Goal: Information Seeking & Learning: Understand process/instructions

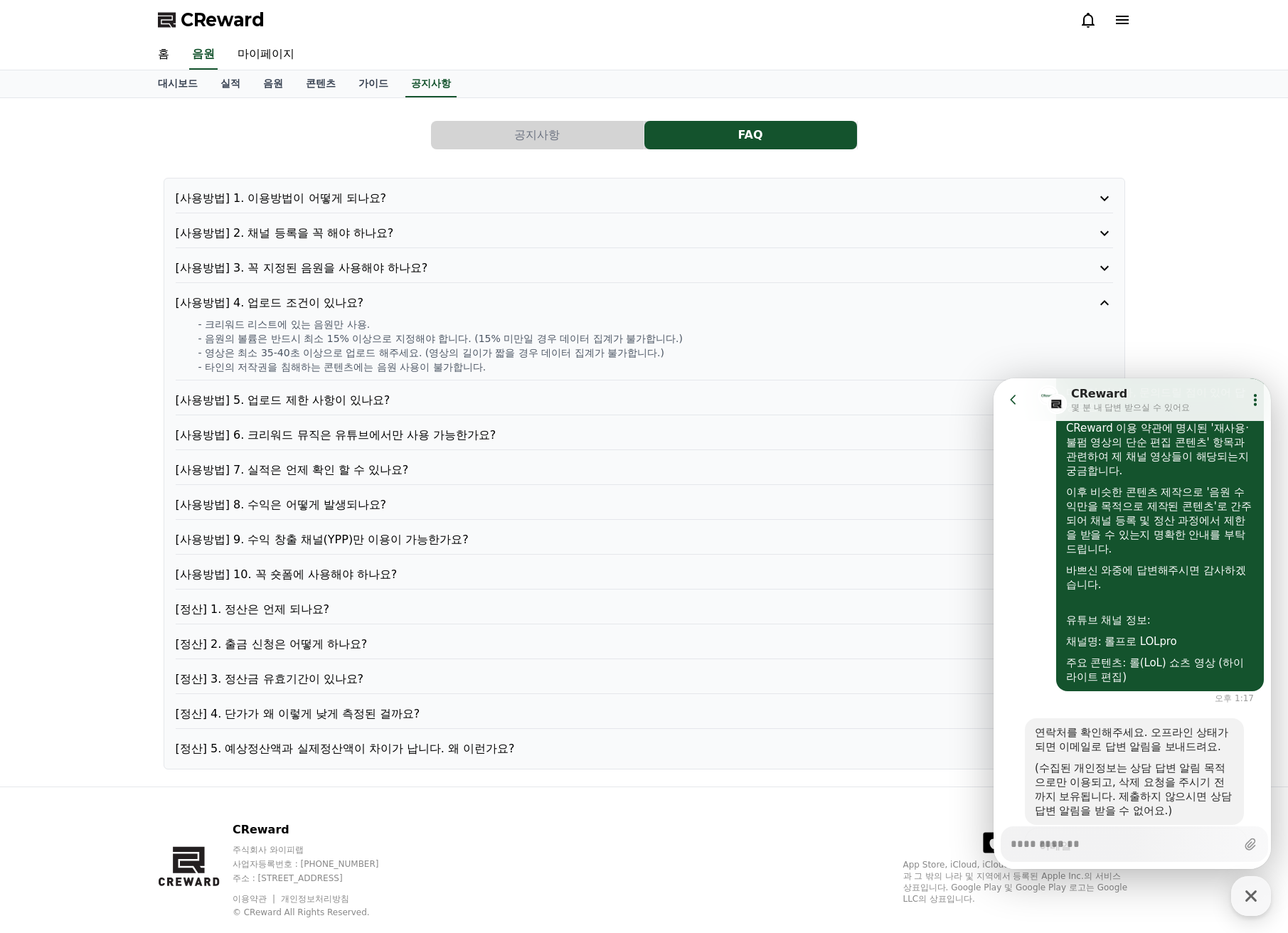
scroll to position [471, 0]
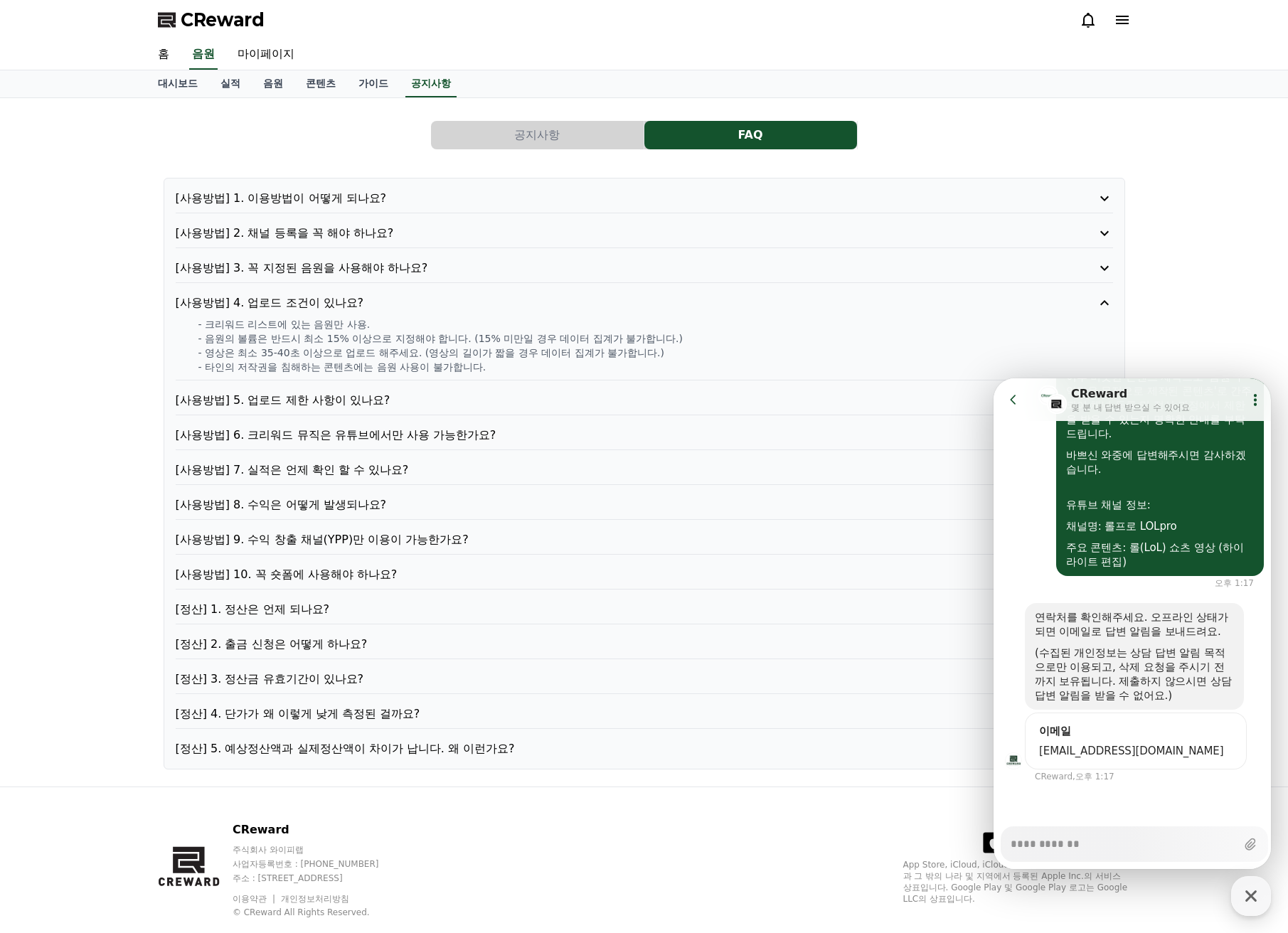
click at [341, 400] on p "[사용방법] 5. 업로드 제한 사항이 있나요?" at bounding box center [607, 400] width 863 height 17
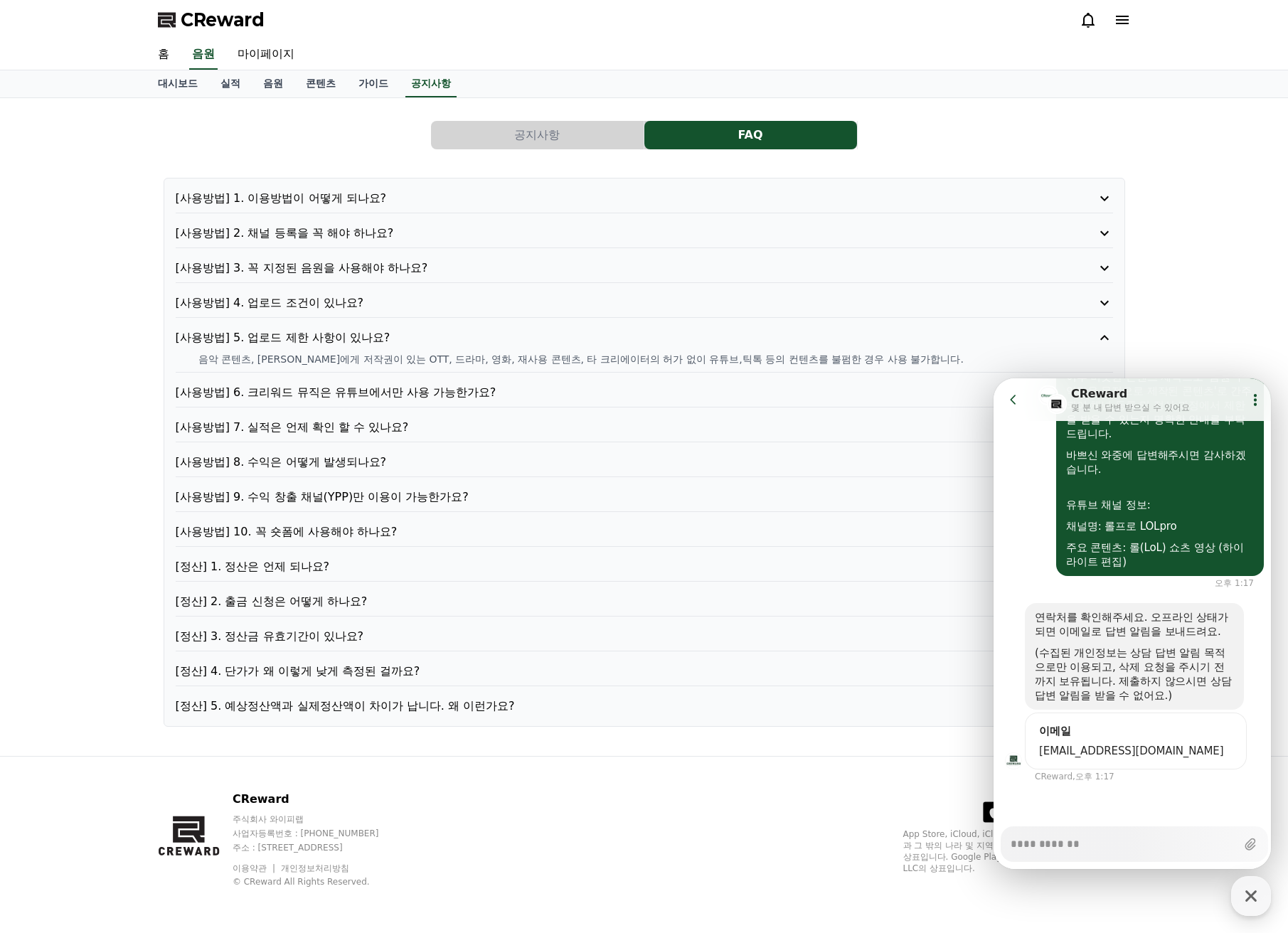
click at [357, 396] on p "[사용방법] 6. 크리워드 뮤직은 유튜브에서만 사용 가능한가요?" at bounding box center [607, 392] width 863 height 17
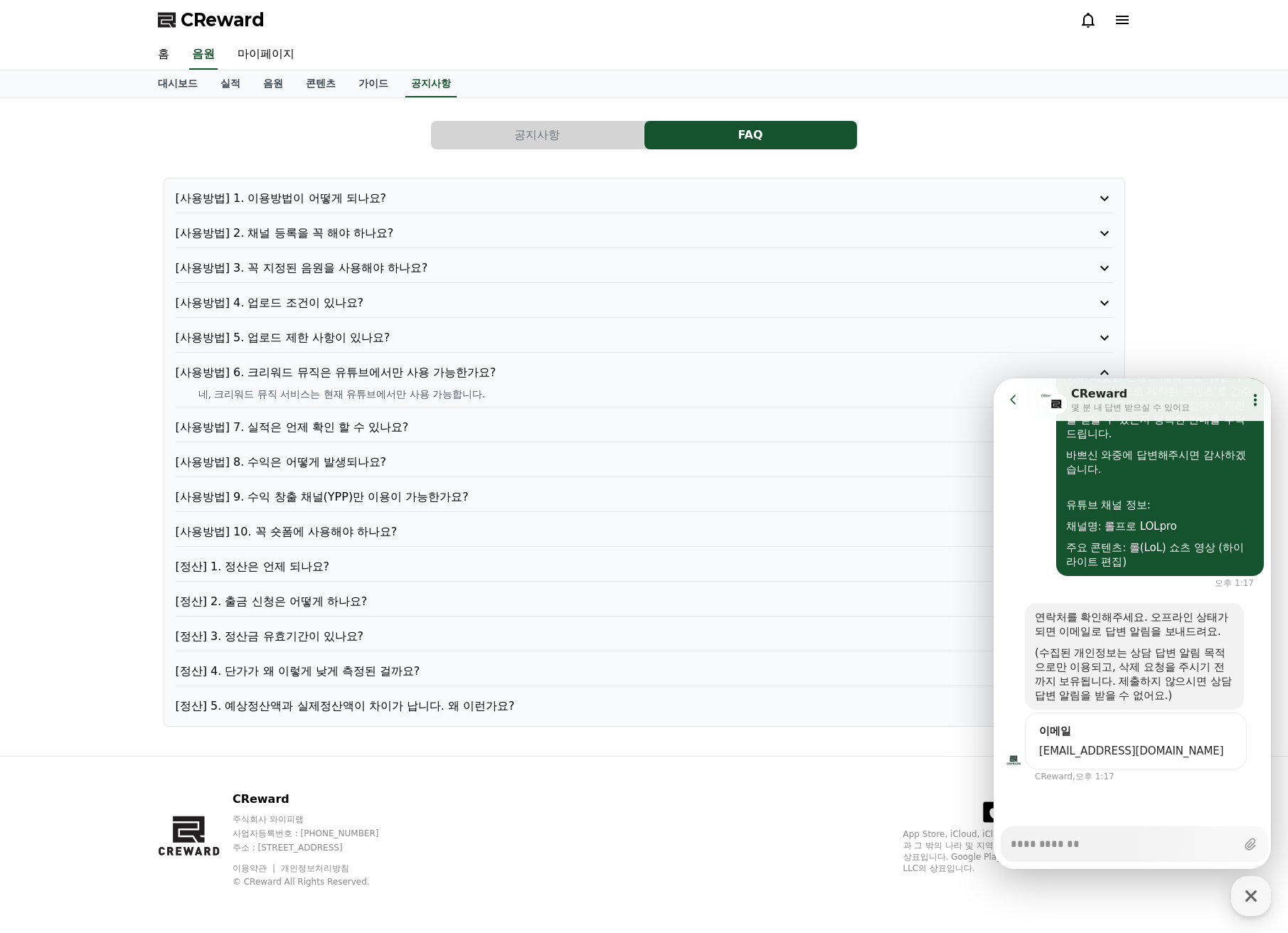
click at [353, 425] on p "[사용방법] 7. 실적은 언제 확인 할 수 있나요?" at bounding box center [607, 427] width 863 height 17
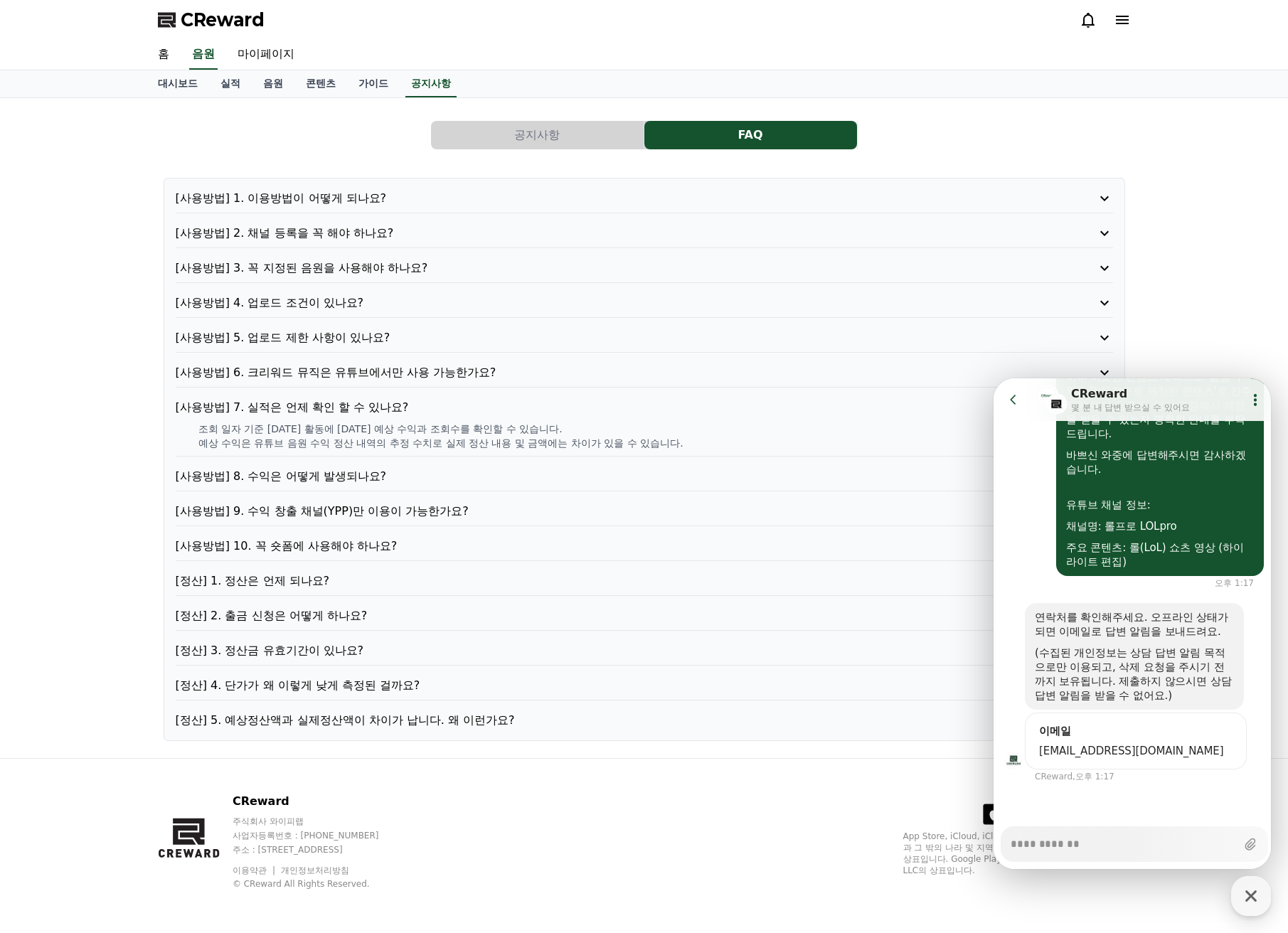
click at [352, 477] on p "[사용방법] 8. 수익은 어떻게 발생되나요?" at bounding box center [607, 476] width 863 height 17
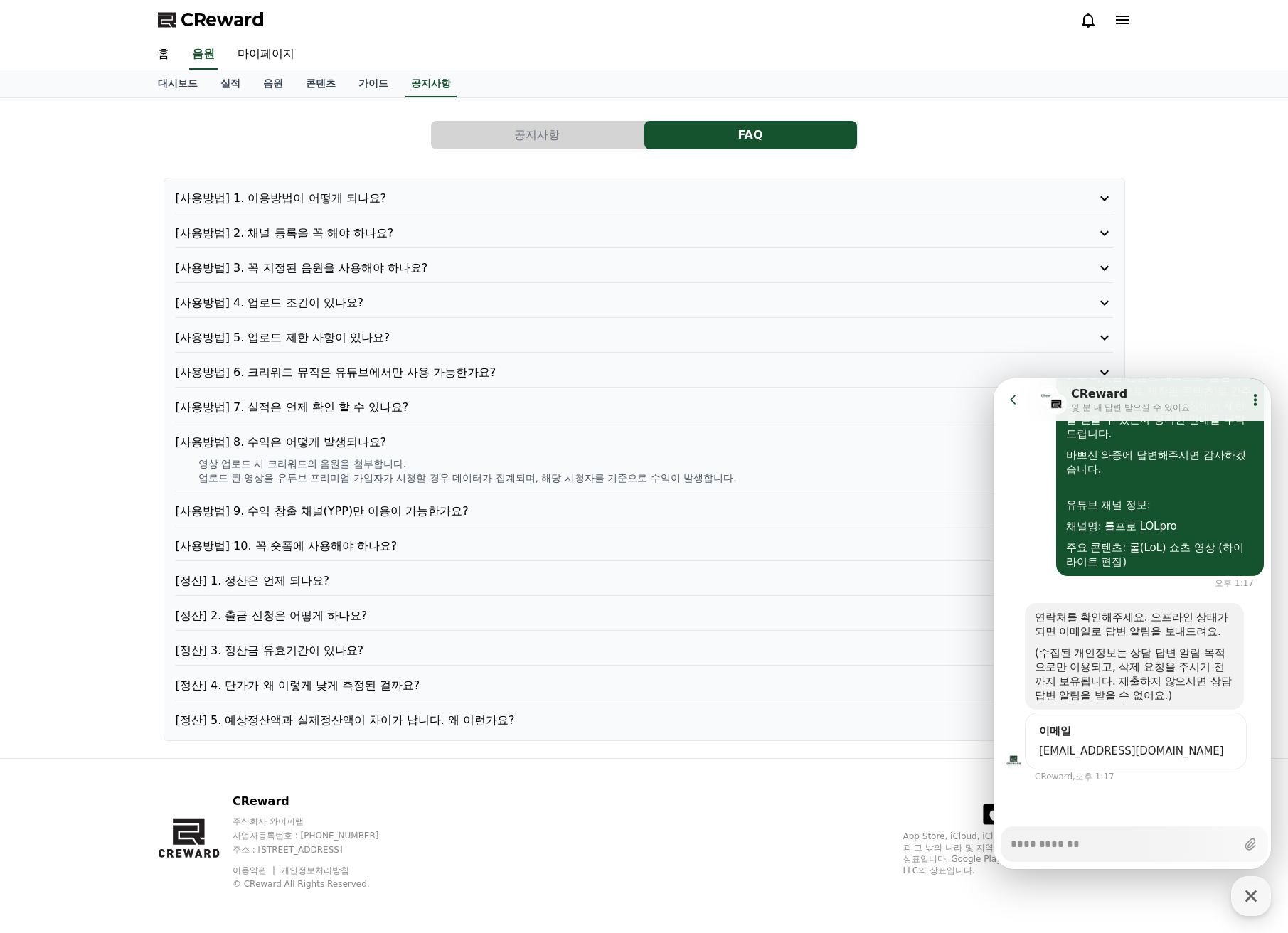
click at [345, 505] on p "[사용방법] 9. 수익 창출 채널(YPP)만 이용이 가능한가요?" at bounding box center [607, 511] width 863 height 17
drag, startPoint x: 345, startPoint y: 505, endPoint x: 353, endPoint y: 522, distance: 18.8
click at [345, 505] on p "[사용방법] 9. 수익 창출 채널(YPP)만 이용이 가능한가요?" at bounding box center [607, 511] width 863 height 17
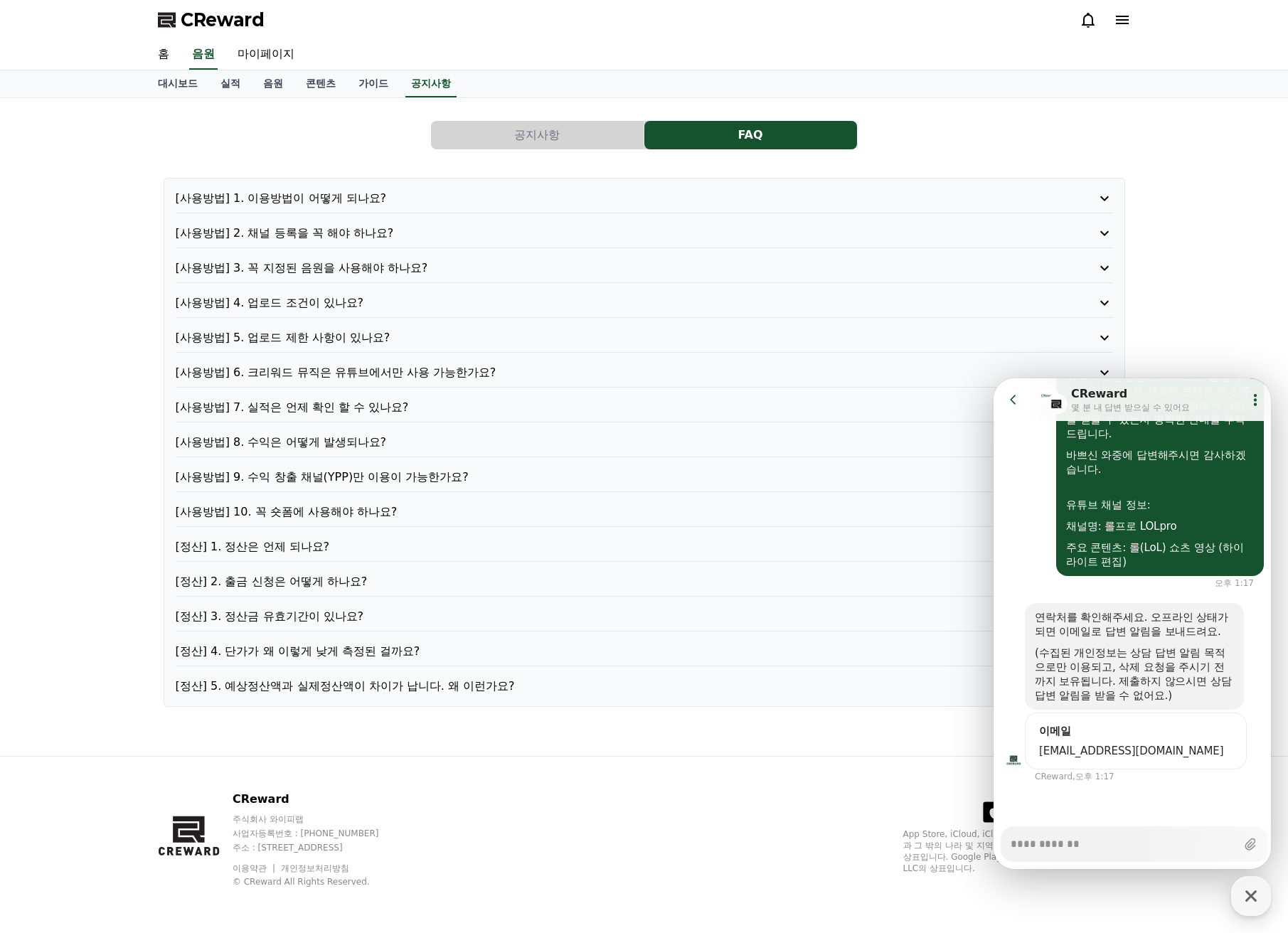
click at [345, 486] on div "[사용방법] 9. 수익 창출 채널(YPP)만 이용이 가능한가요?" at bounding box center [645, 480] width 938 height 23
click at [361, 478] on p "[사용방법] 9. 수익 창출 채널(YPP)만 이용이 가능한가요?" at bounding box center [607, 477] width 863 height 17
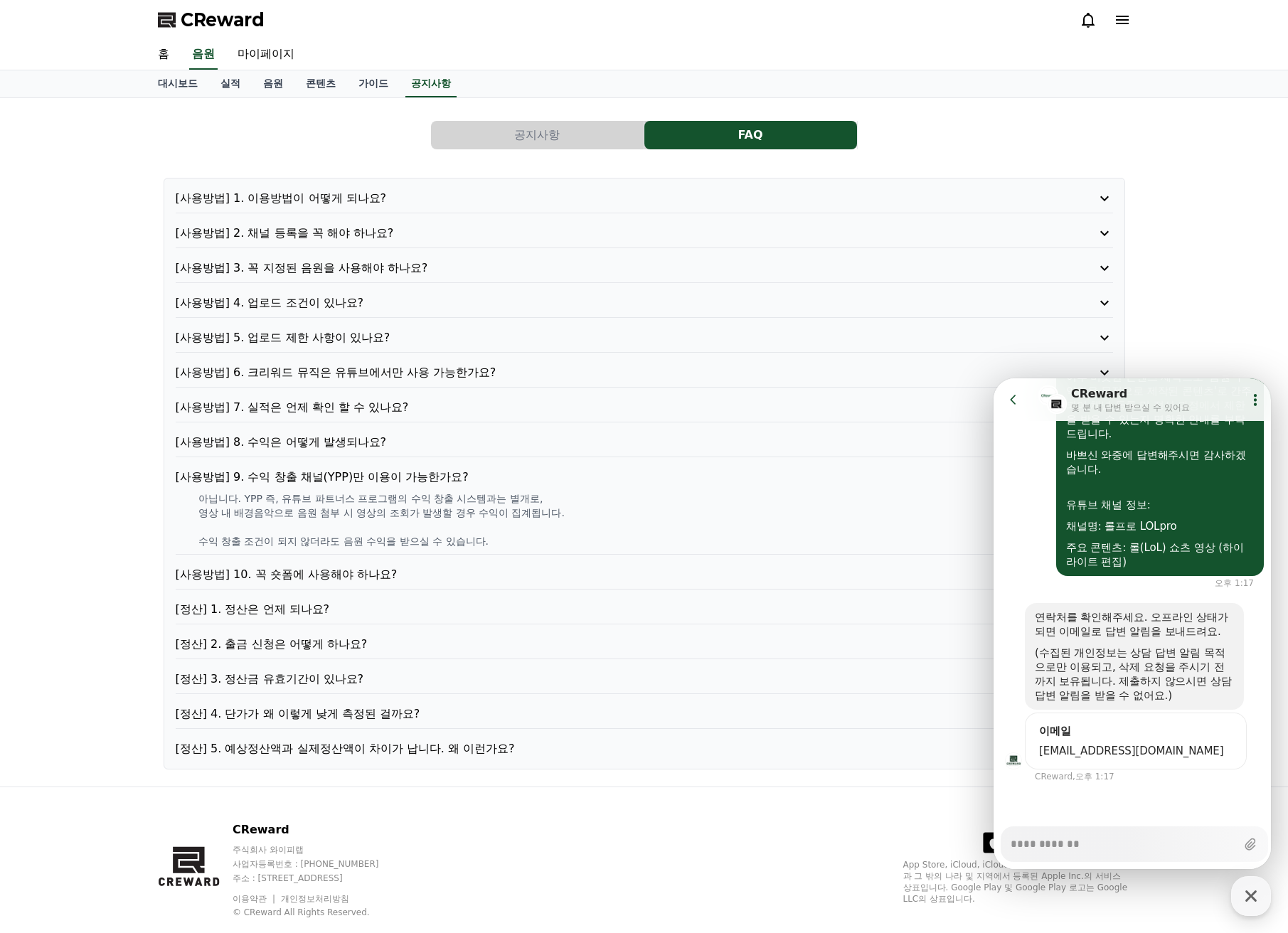
click at [374, 572] on p "[사용방법] 10. 꼭 숏폼에 사용해야 하나요?" at bounding box center [607, 574] width 863 height 17
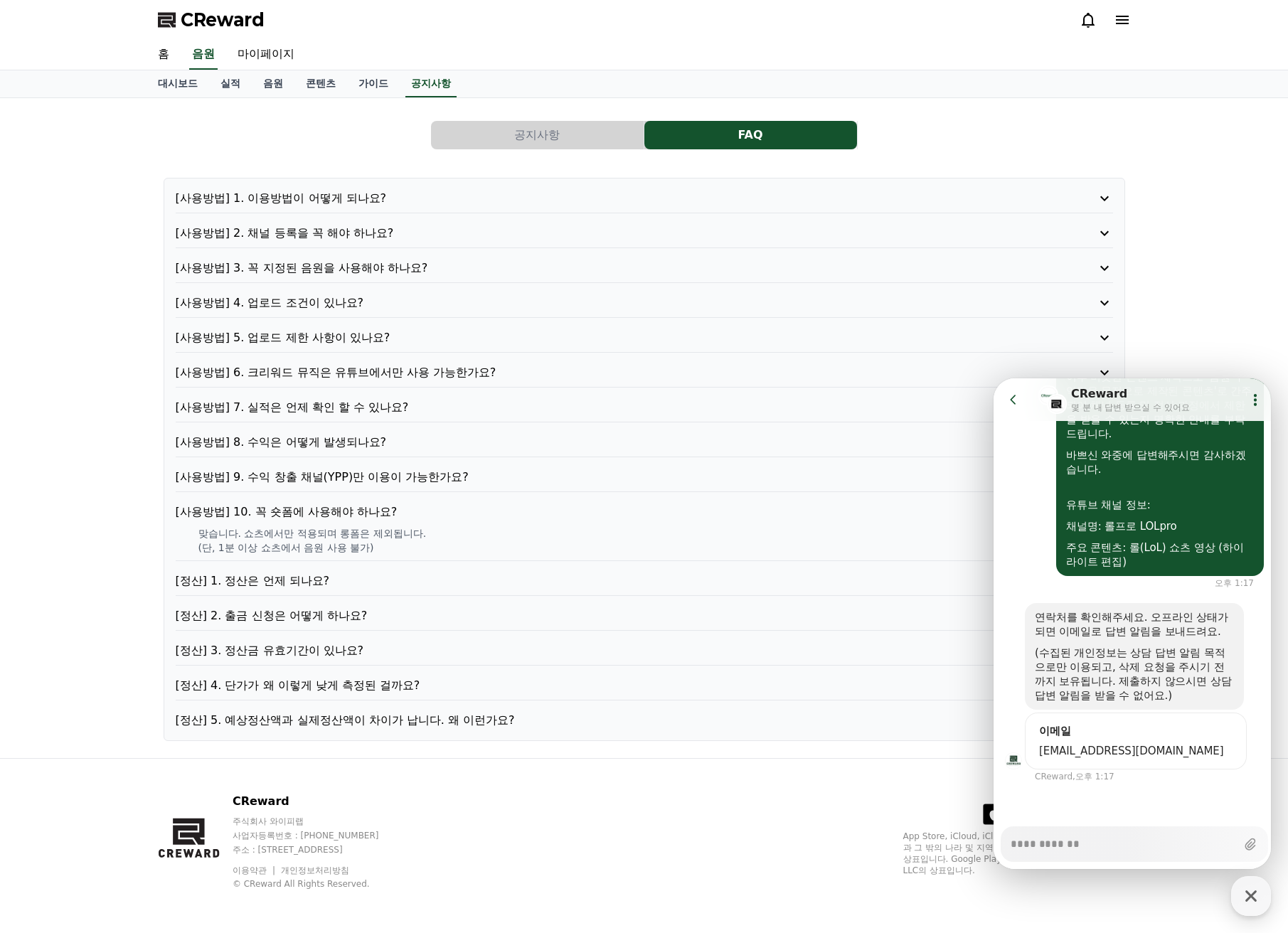
click at [354, 578] on p "[정산] 1. 정산은 언제 되나요?" at bounding box center [607, 580] width 863 height 17
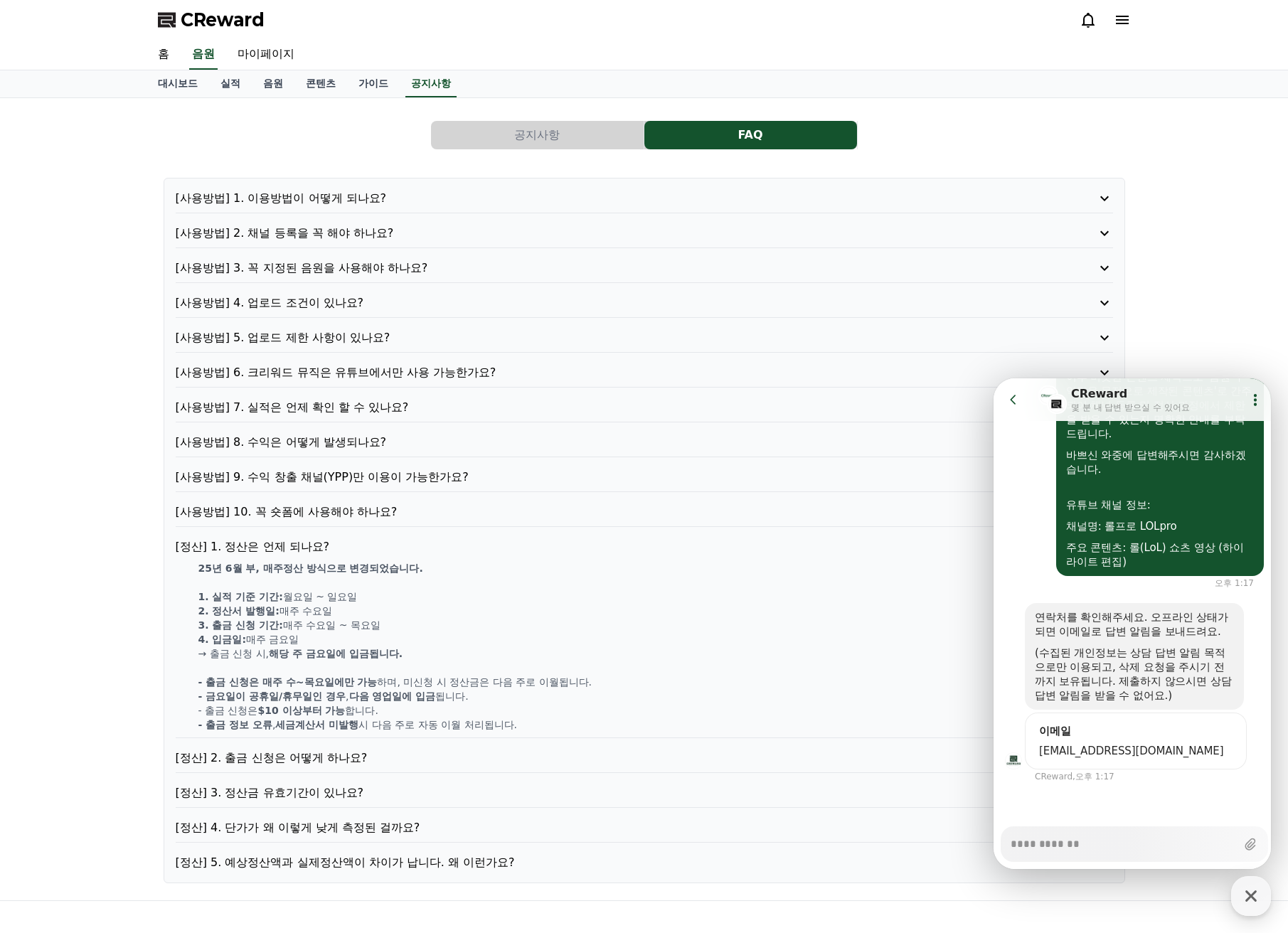
click at [379, 751] on p "[정산] 2. 출금 신청은 어떻게 하나요?" at bounding box center [607, 758] width 863 height 17
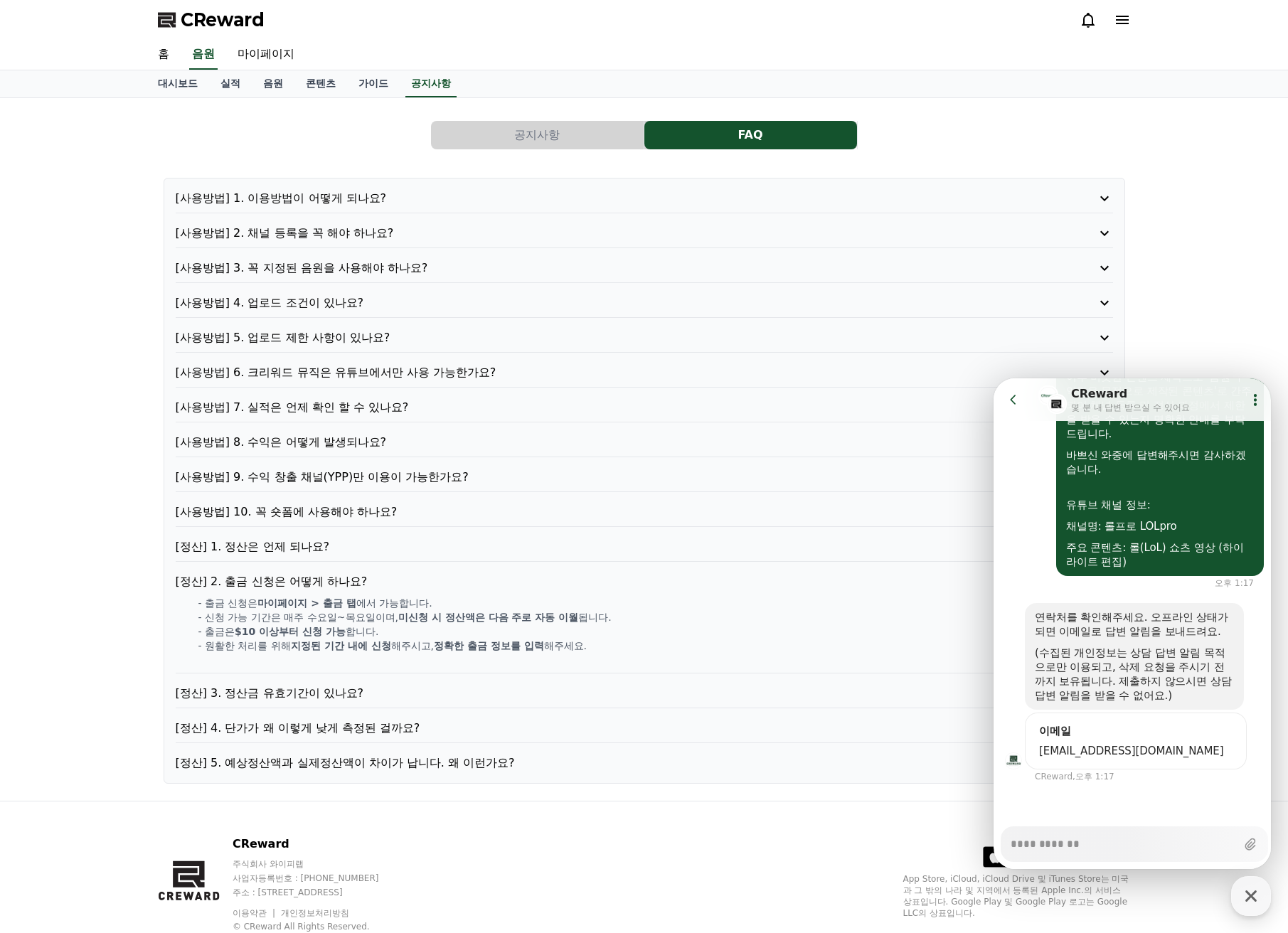
click at [364, 698] on p "[정산] 3. 정산금 유효기간이 있나요?" at bounding box center [607, 693] width 863 height 17
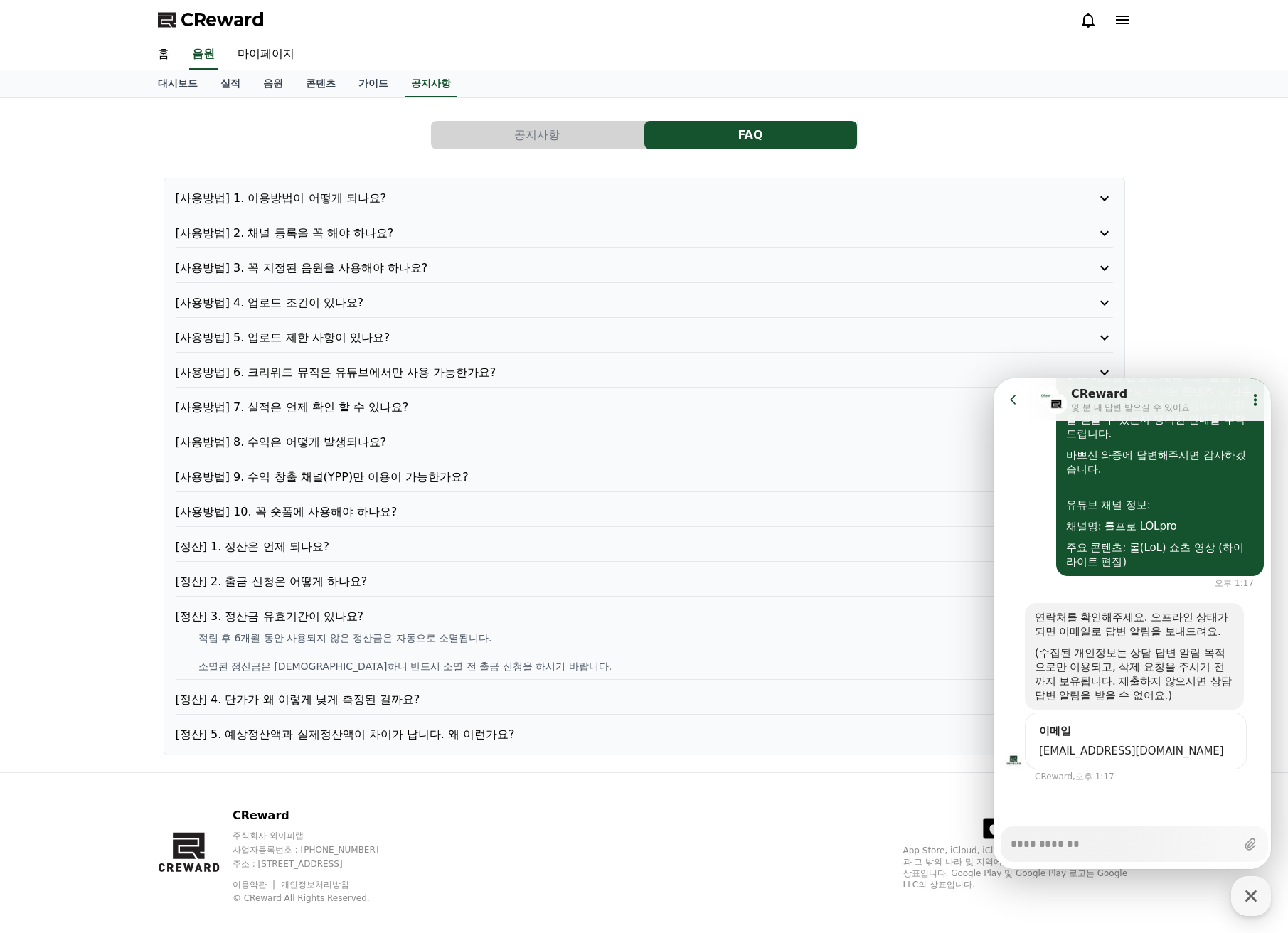
click at [358, 697] on p "[정산] 4. 단가가 왜 이렇게 낮게 측정된 걸까요?" at bounding box center [607, 700] width 863 height 17
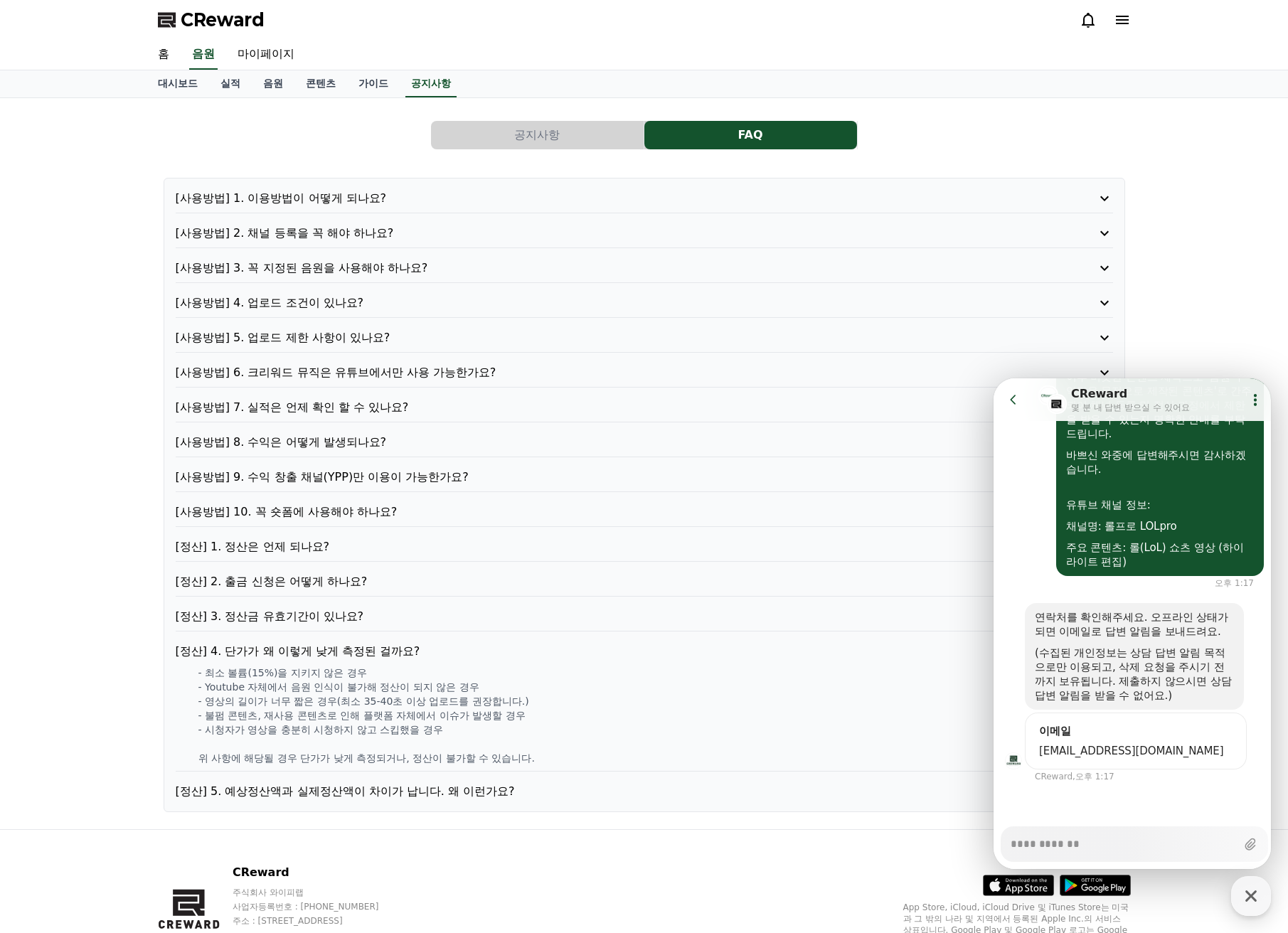
click at [399, 796] on p "[정산] 5. 예상정산액과 실제정산액이 차이가 납니다. 왜 이런가요?" at bounding box center [607, 791] width 863 height 17
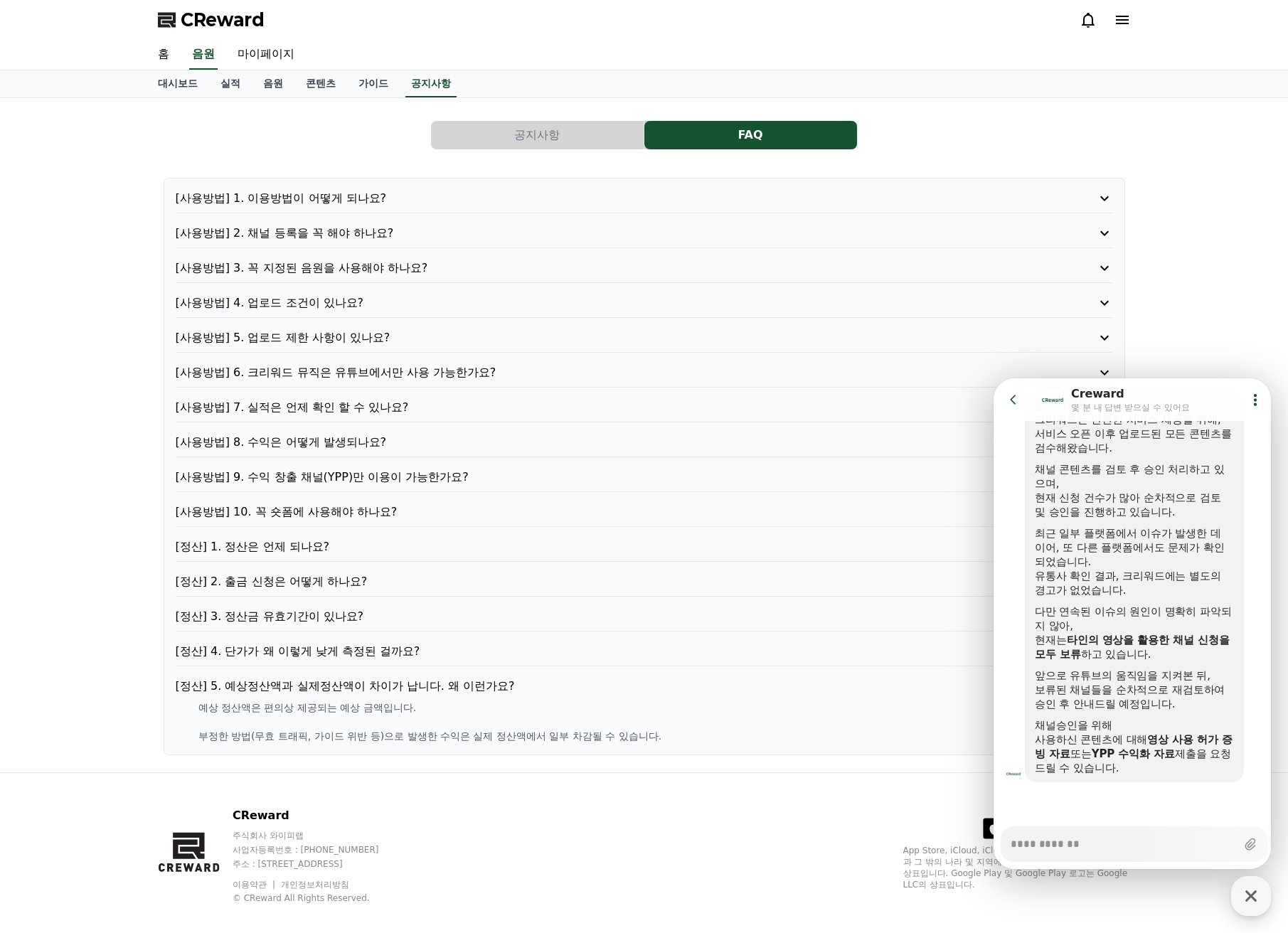
scroll to position [833, 0]
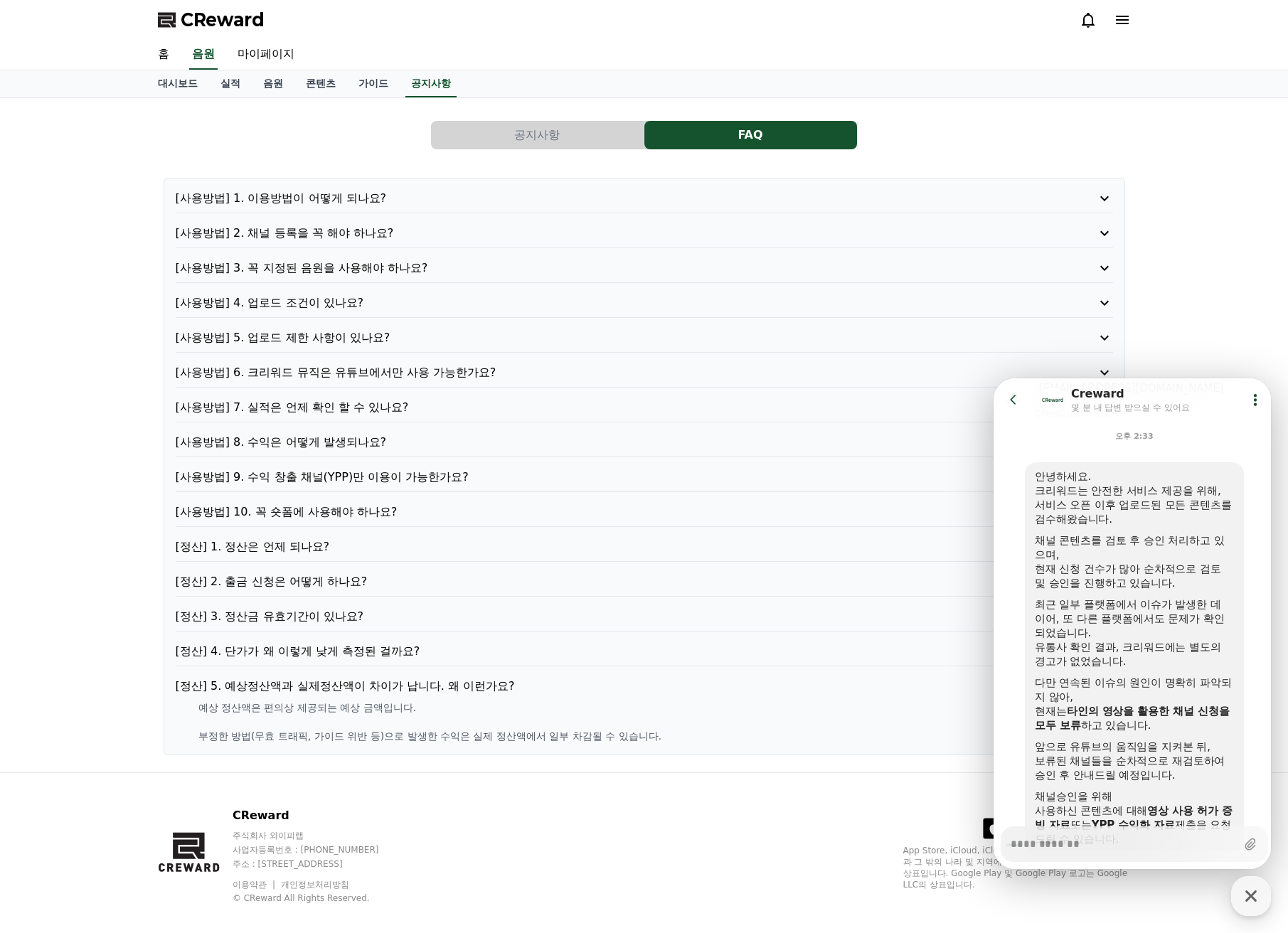
click at [1181, 298] on div "공지사항 FAQ [사용방법] 1. 이용방법이 어떻게 되나요? [사용방법] 2. 채널 등록을 꼭 해야 하나요? [사용방법] 3. 꼭 지정된 음원…" at bounding box center [644, 435] width 1288 height 674
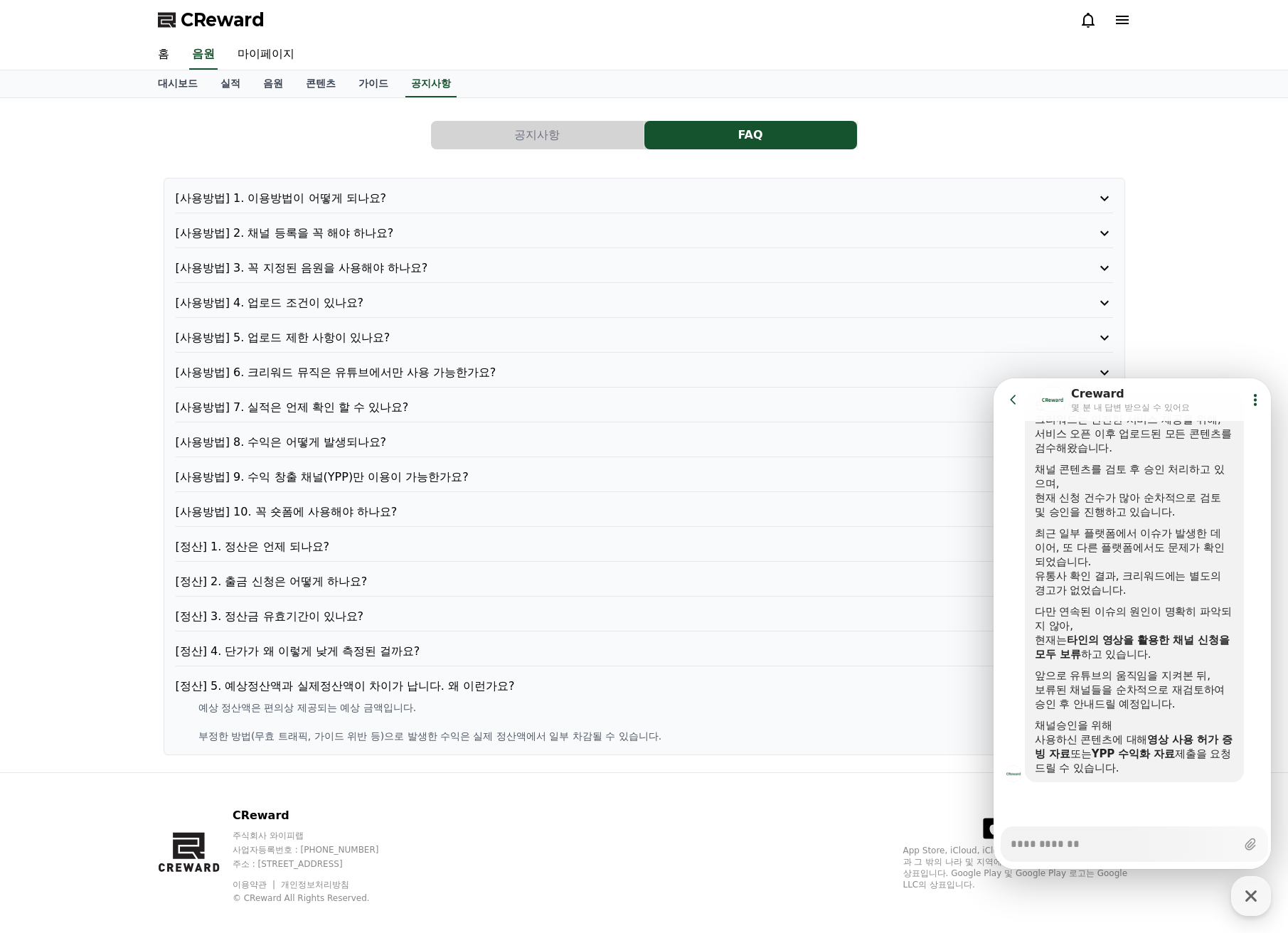
type textarea "*"
